Goal: Check status: Check status

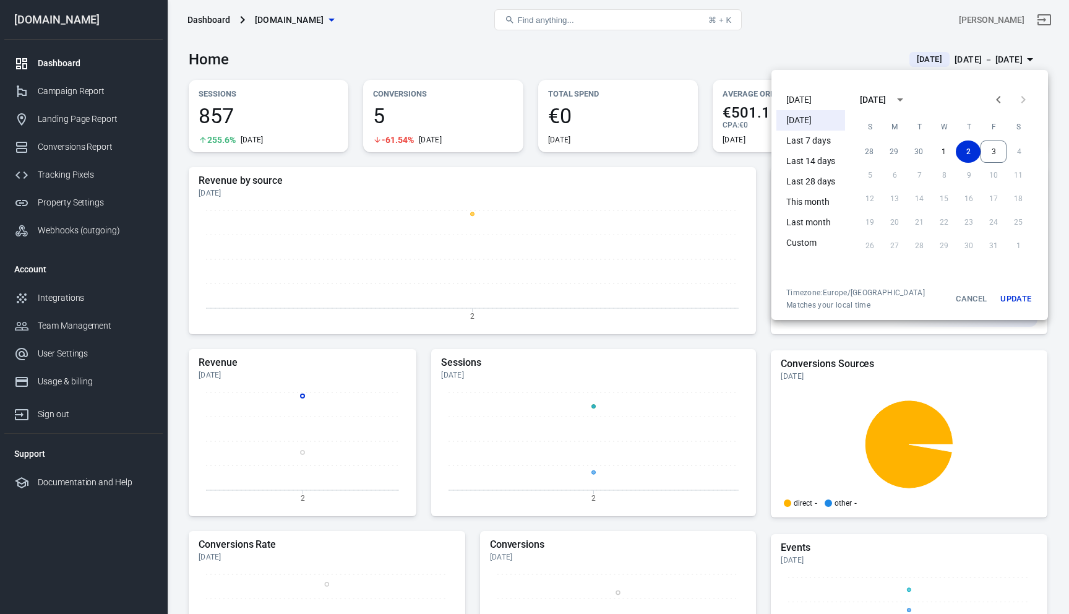
click at [808, 103] on li "[DATE]" at bounding box center [810, 100] width 69 height 20
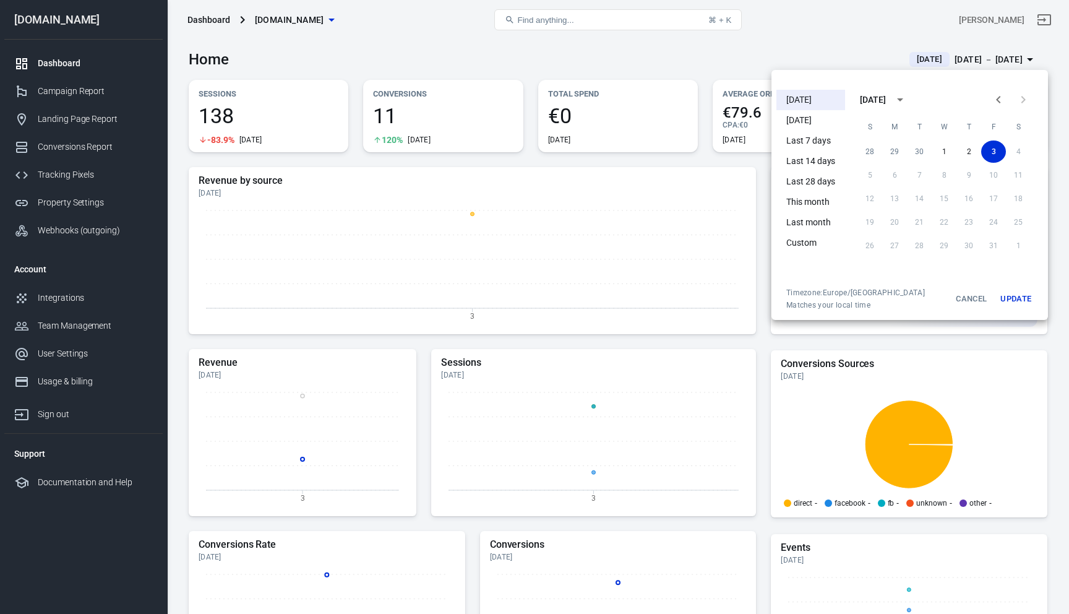
click at [816, 39] on div at bounding box center [534, 307] width 1069 height 614
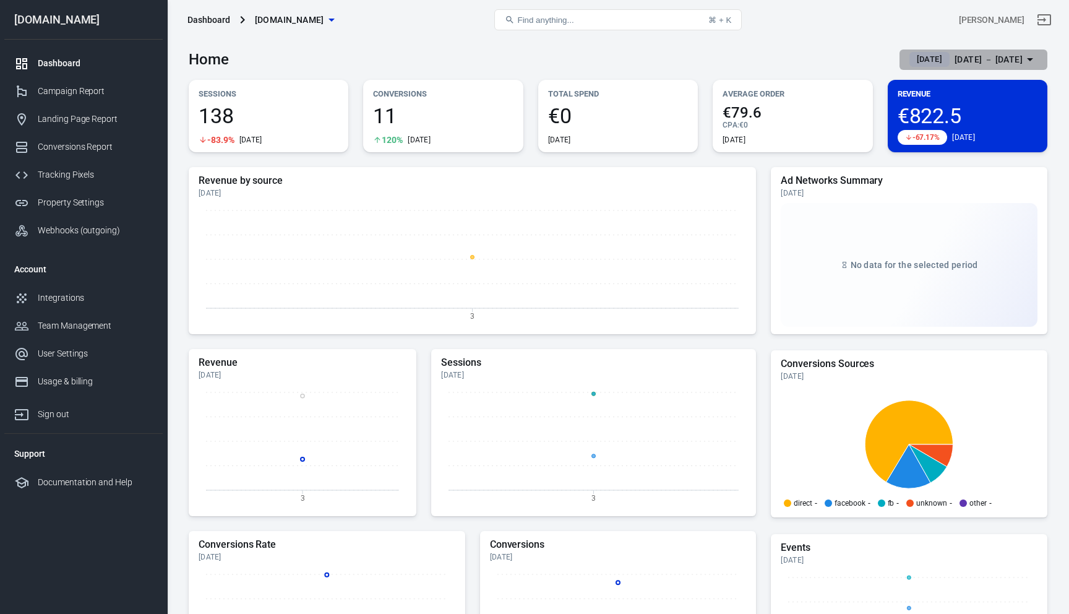
click at [984, 64] on div "[DATE] － [DATE]" at bounding box center [989, 59] width 68 height 15
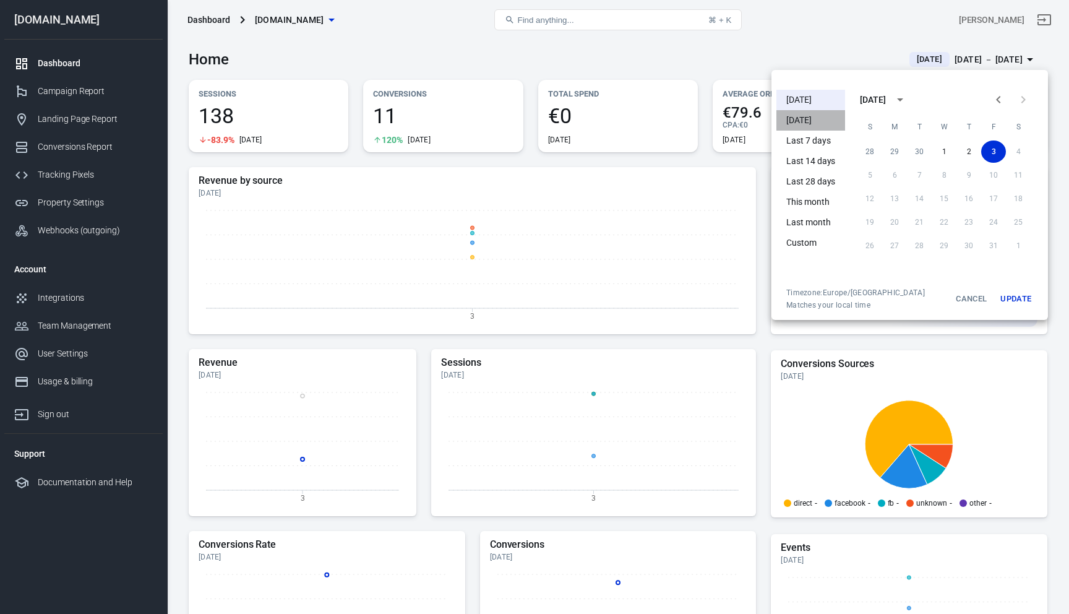
click at [819, 118] on li "[DATE]" at bounding box center [810, 120] width 69 height 20
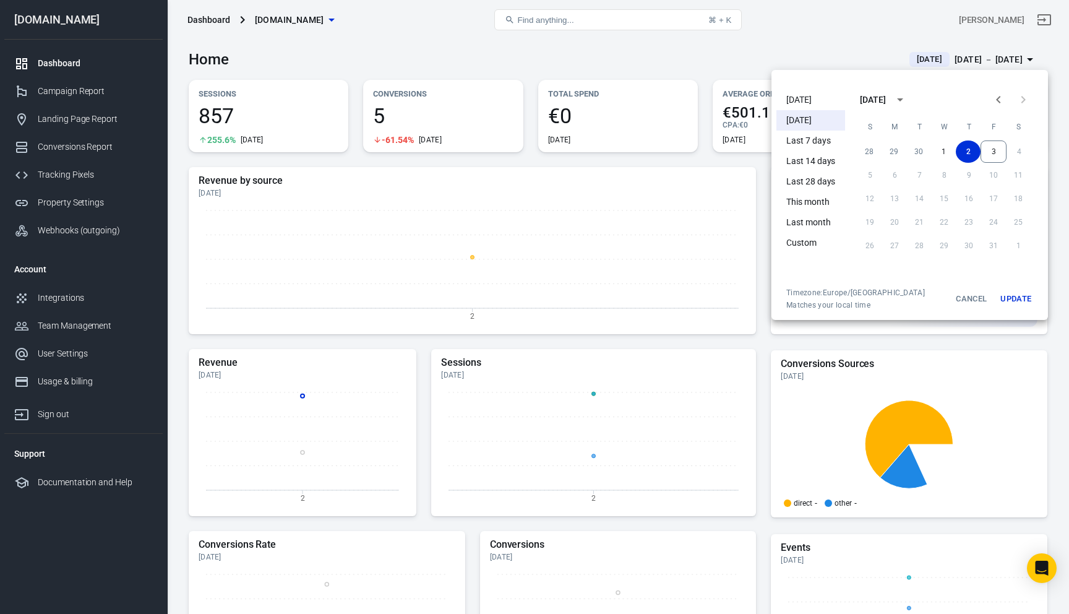
click at [766, 58] on div at bounding box center [534, 307] width 1069 height 614
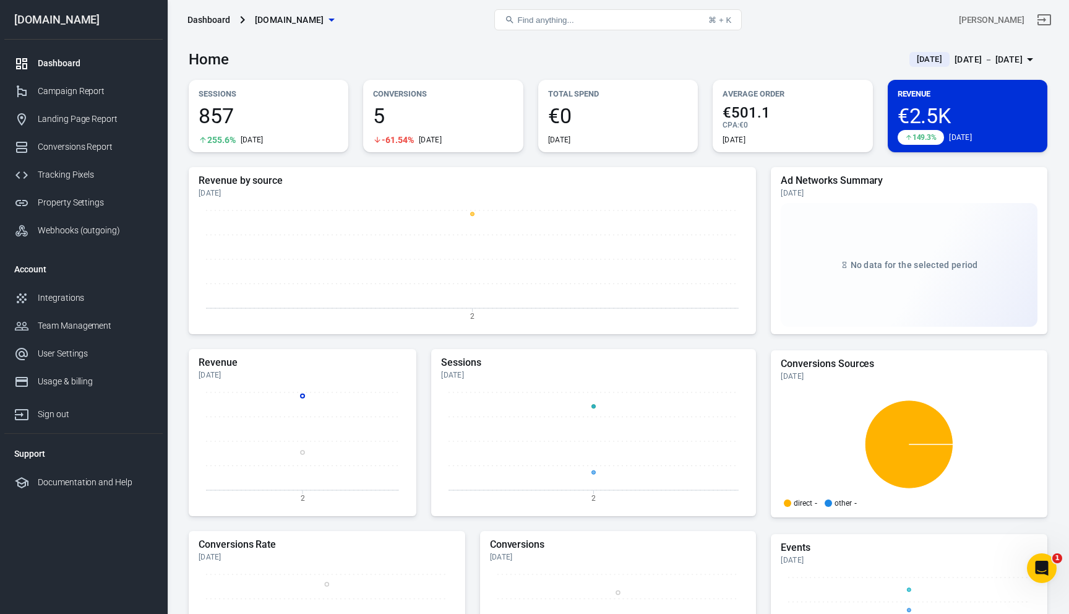
click at [973, 57] on div "[DATE] － [DATE]" at bounding box center [989, 59] width 68 height 15
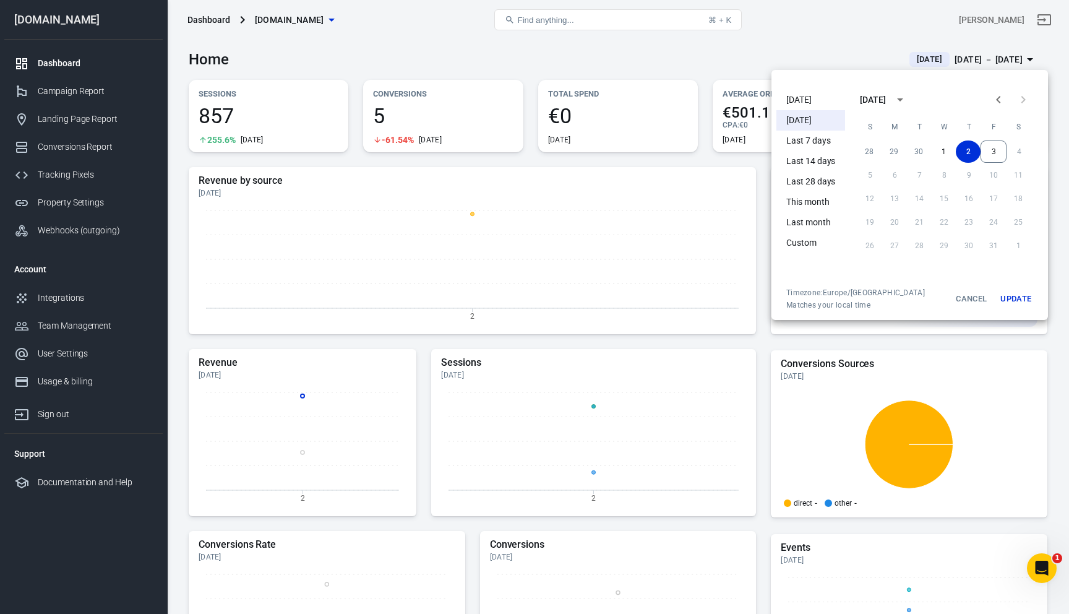
click at [813, 97] on li "[DATE]" at bounding box center [810, 100] width 69 height 20
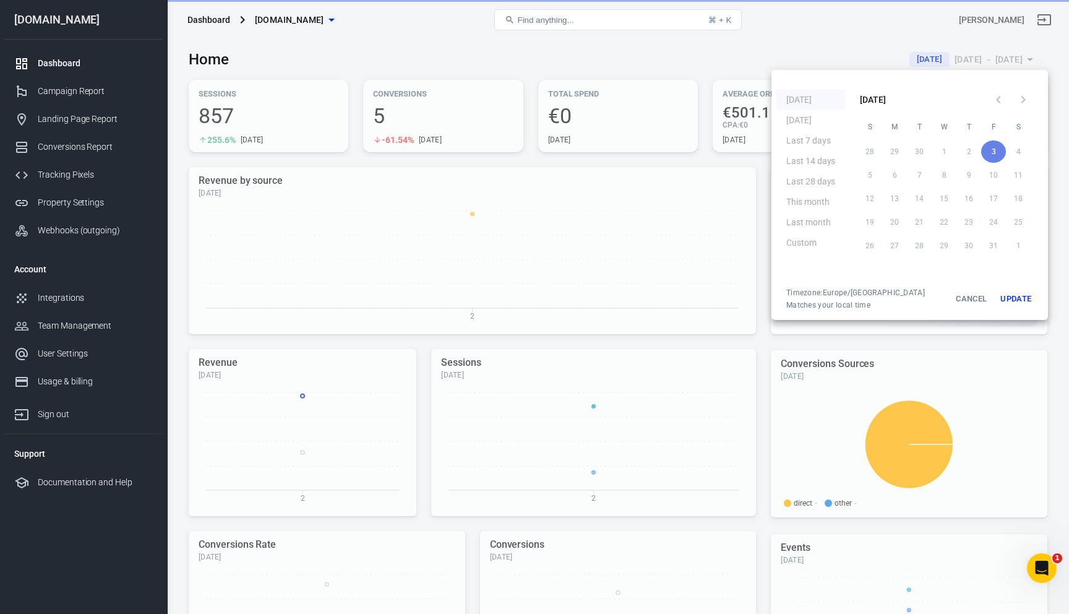
click at [632, 224] on div at bounding box center [534, 307] width 1069 height 614
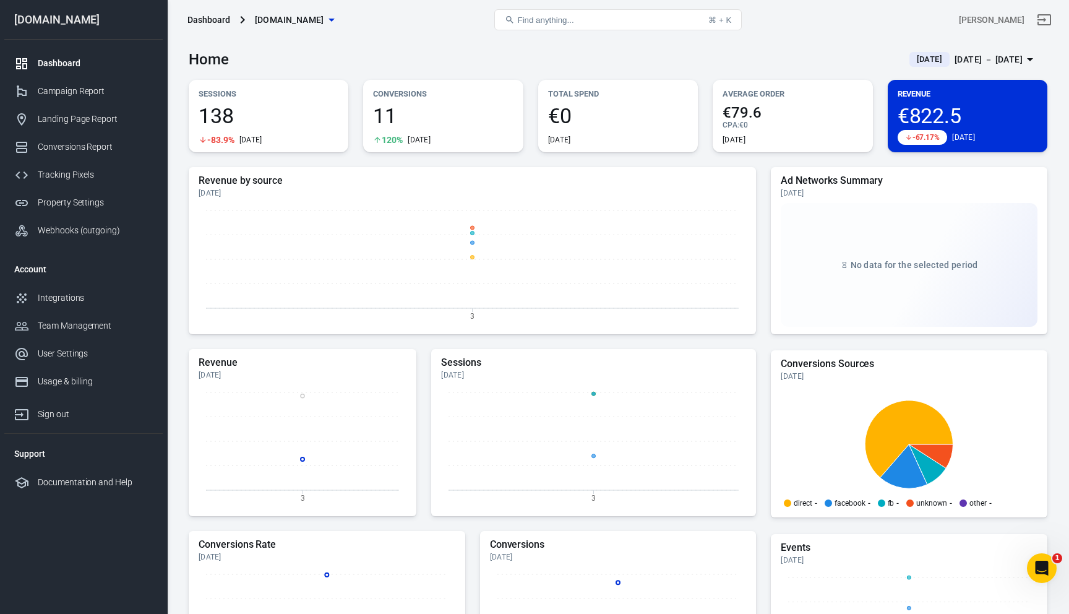
click at [983, 50] on button "[DATE] [DATE] － [DATE]" at bounding box center [974, 59] width 148 height 20
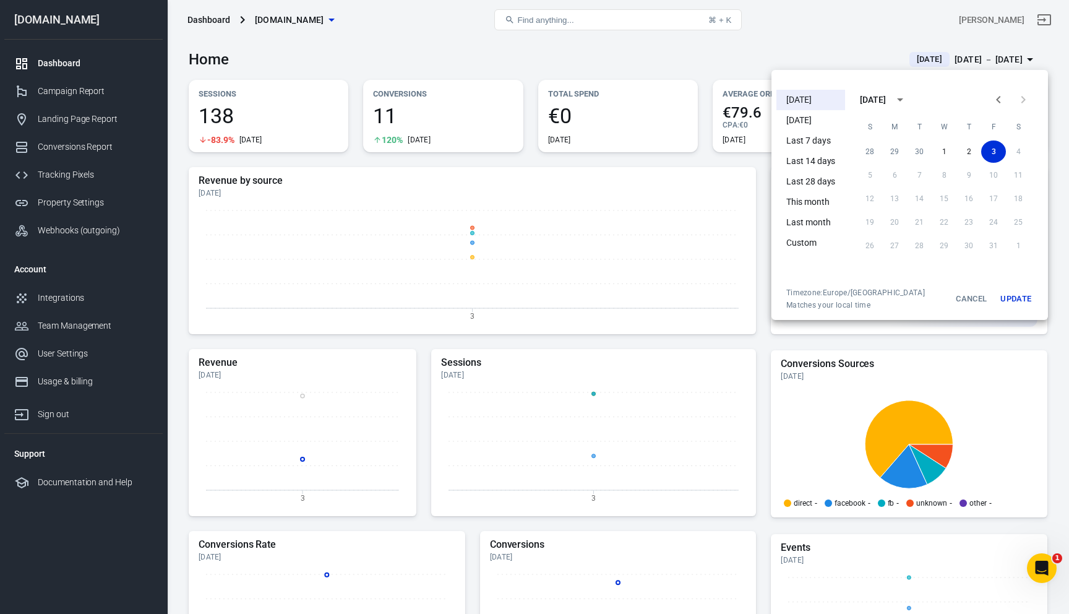
click at [802, 124] on li "[DATE]" at bounding box center [810, 120] width 69 height 20
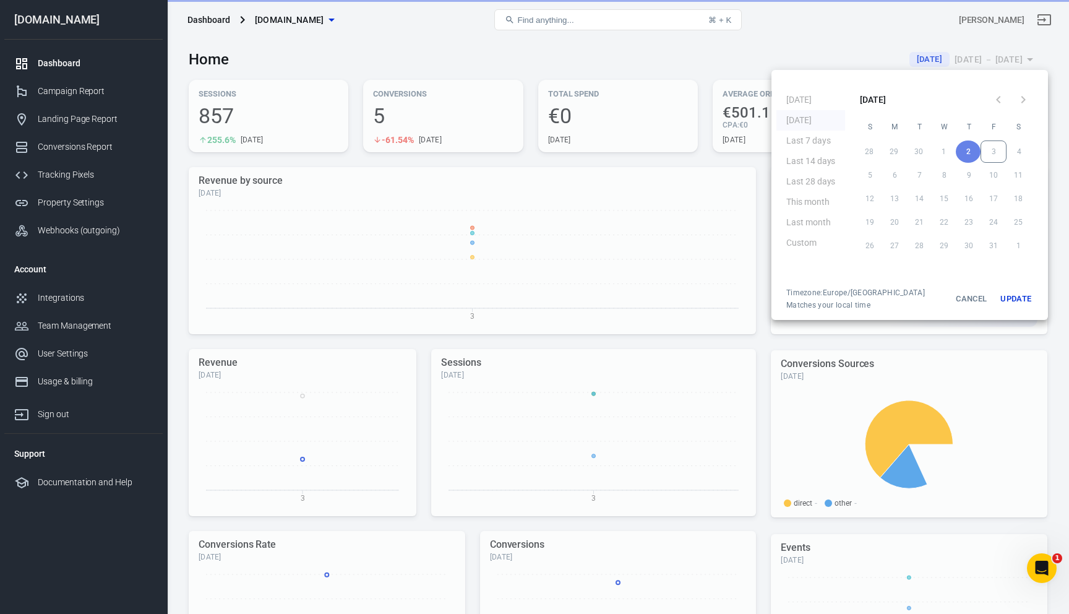
click at [635, 319] on div at bounding box center [534, 307] width 1069 height 614
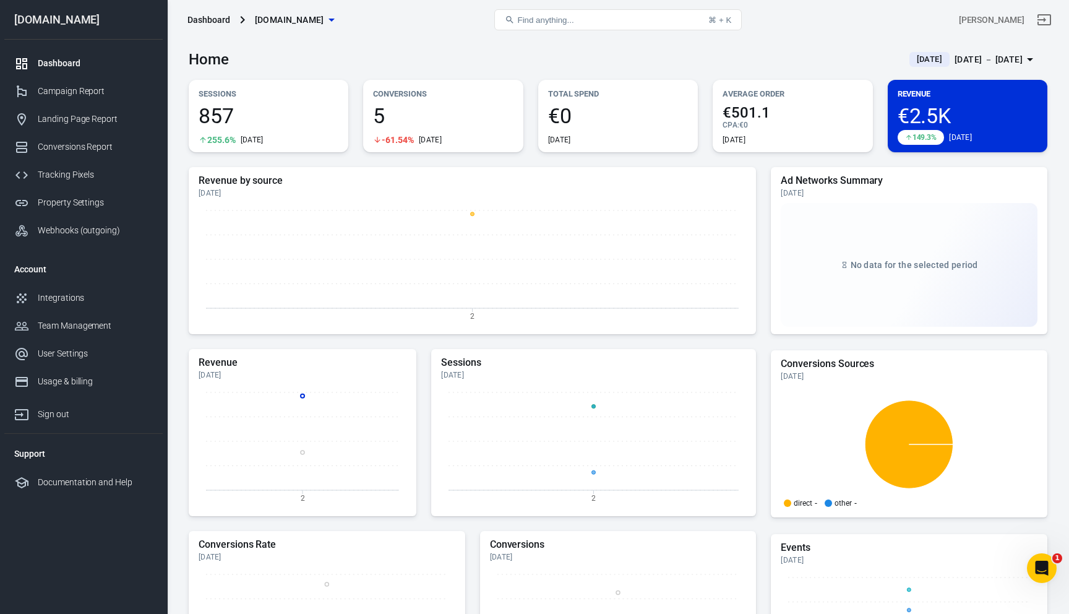
click at [762, 369] on div "Revenue by source [DATE] 2 Revenue [DATE] 2 Sessions [DATE] 2 Conversions Rate …" at bounding box center [618, 479] width 859 height 625
